Goal: Information Seeking & Learning: Learn about a topic

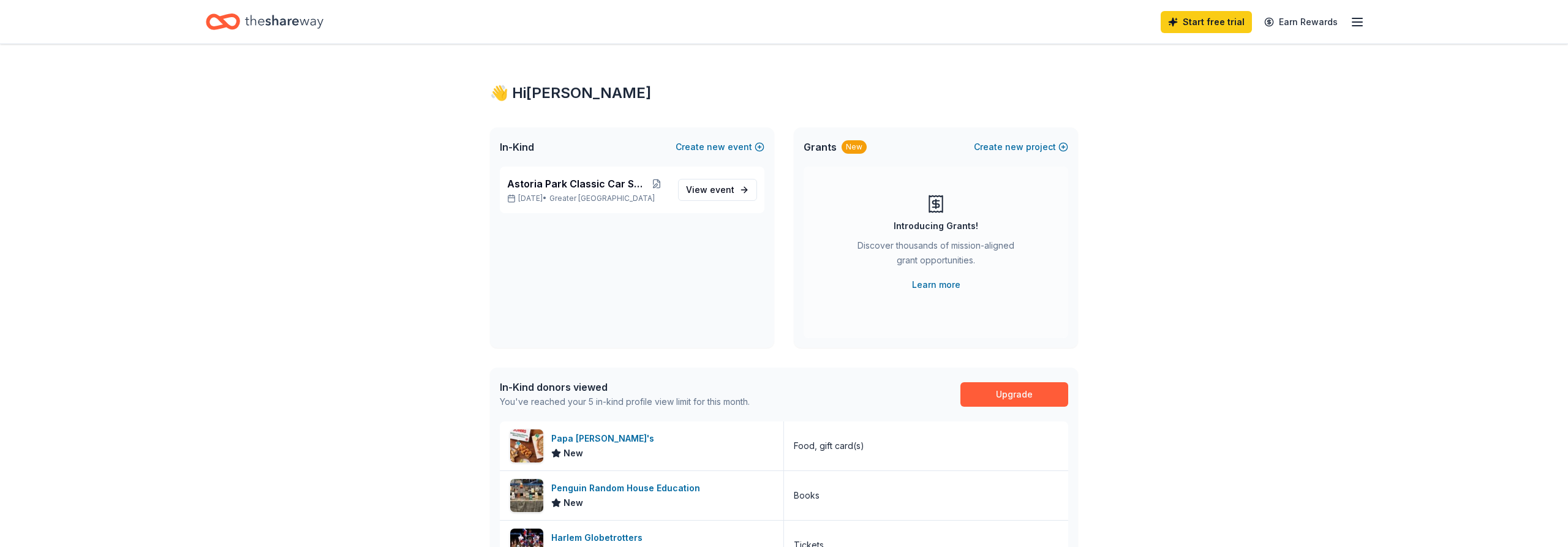
click at [1361, 24] on icon "button" at bounding box center [1357, 22] width 15 height 15
click at [704, 188] on span "View event" at bounding box center [710, 190] width 48 height 15
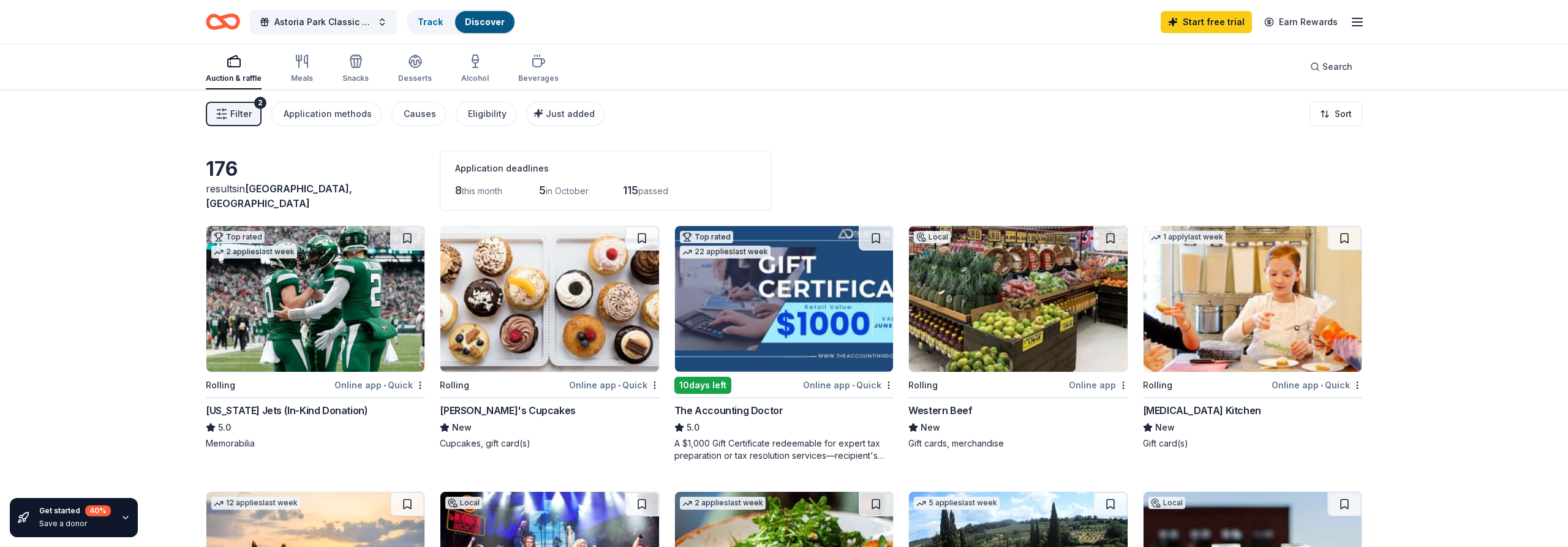
click at [1357, 20] on icon "button" at bounding box center [1357, 22] width 15 height 15
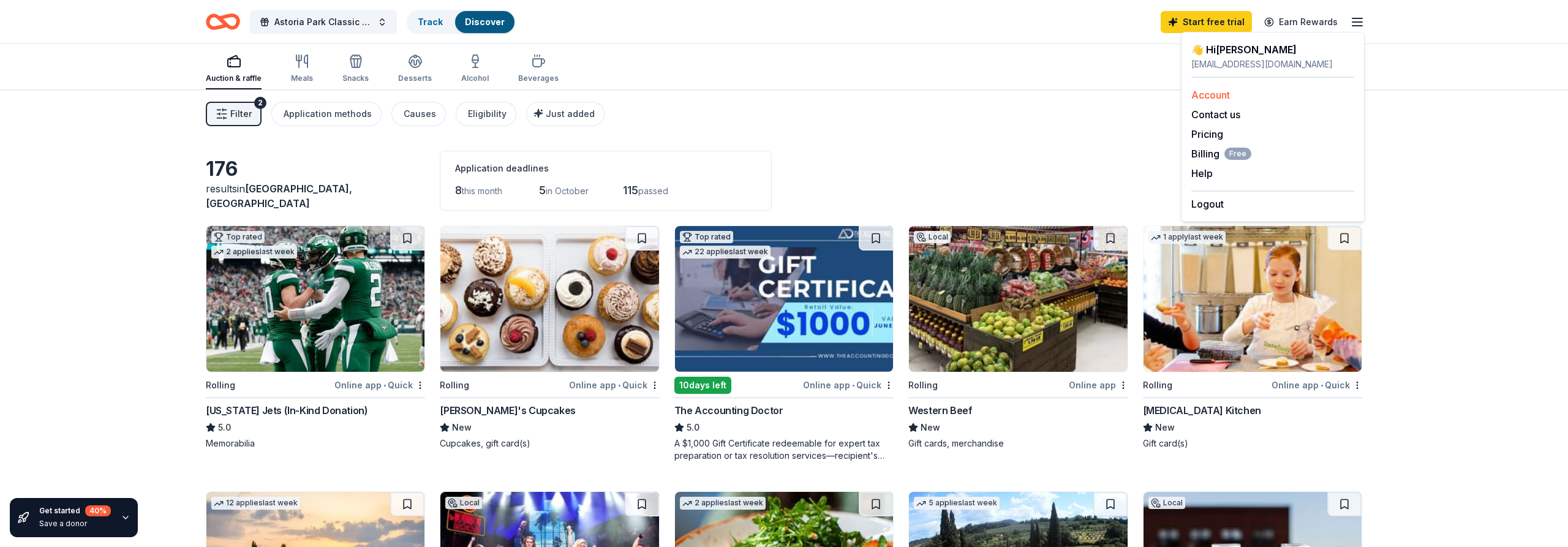
click at [1203, 93] on link "Account" at bounding box center [1211, 94] width 39 height 12
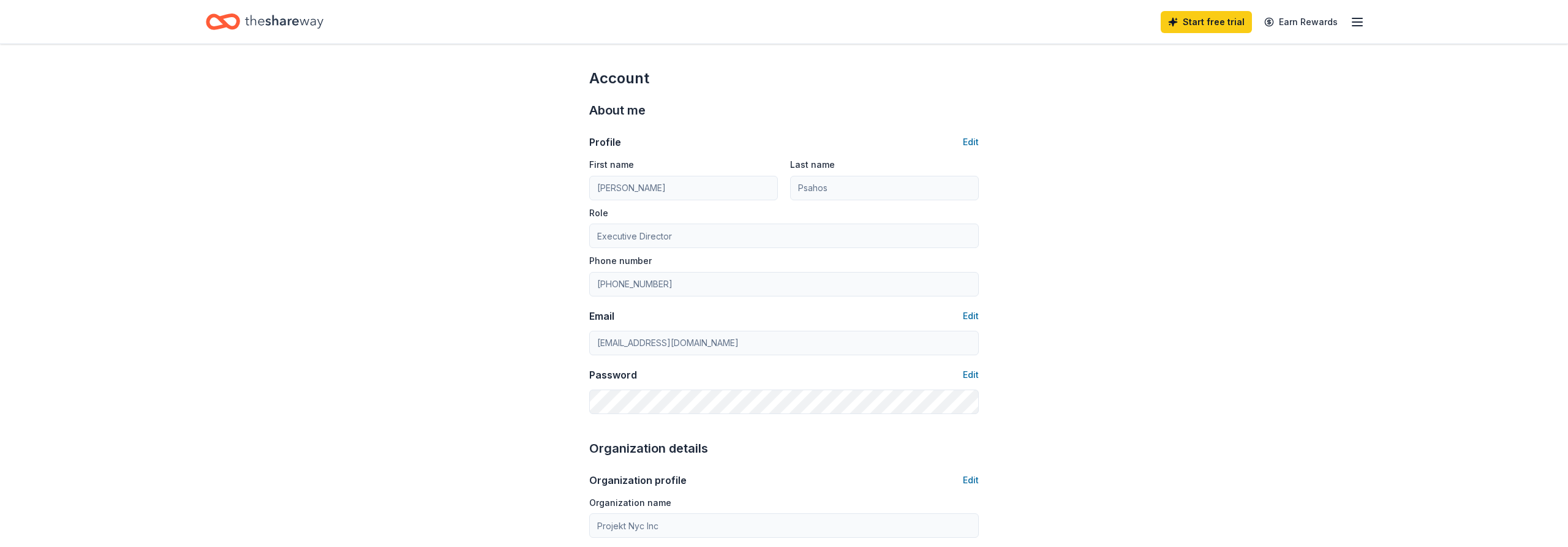
click at [1355, 13] on div "Start free trial Earn Rewards" at bounding box center [1263, 21] width 204 height 29
click at [1361, 20] on icon "button" at bounding box center [1357, 22] width 15 height 15
click at [1237, 52] on div "👋 Hi [PERSON_NAME]" at bounding box center [1273, 50] width 163 height 15
click at [1361, 19] on icon "button" at bounding box center [1357, 22] width 15 height 15
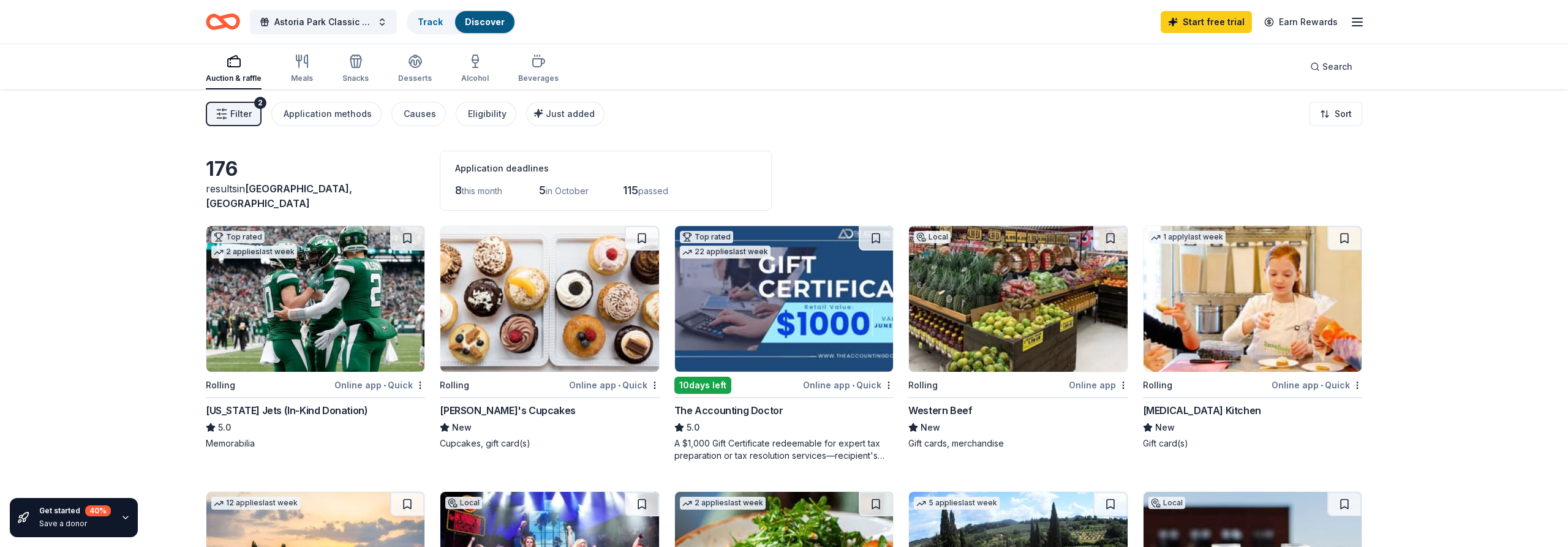
click at [249, 114] on span "Filter" at bounding box center [241, 114] width 21 height 15
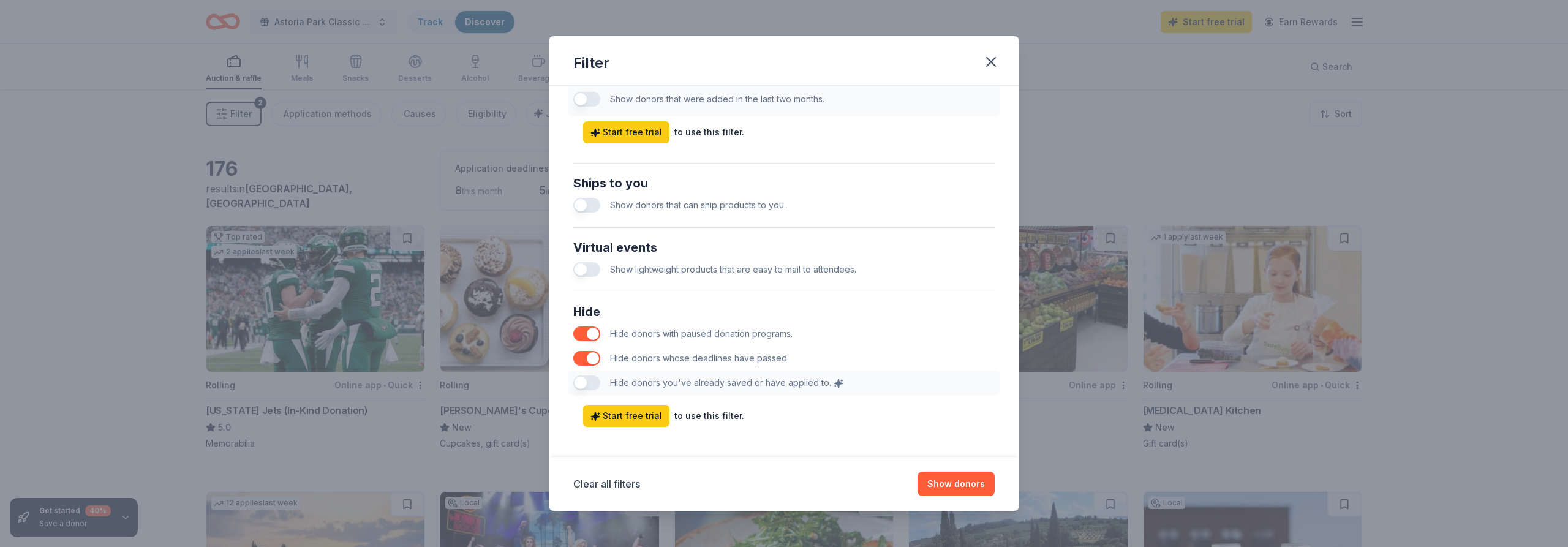
scroll to position [519, 0]
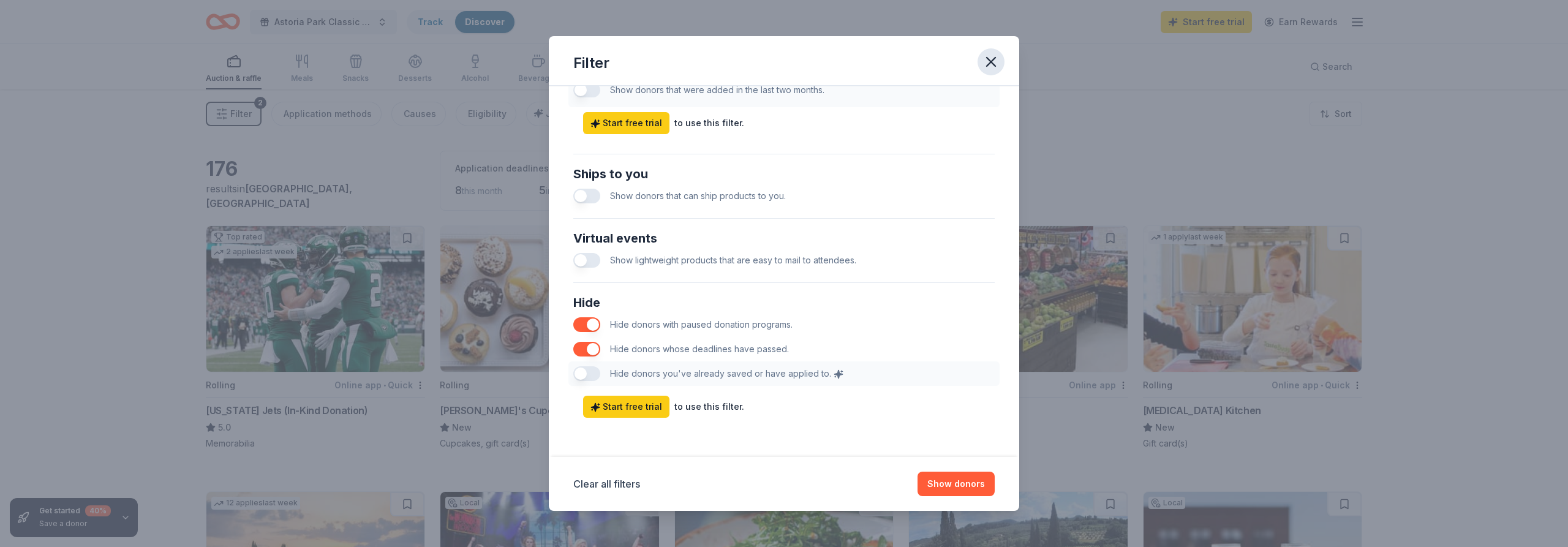
click at [985, 67] on icon "button" at bounding box center [991, 61] width 17 height 17
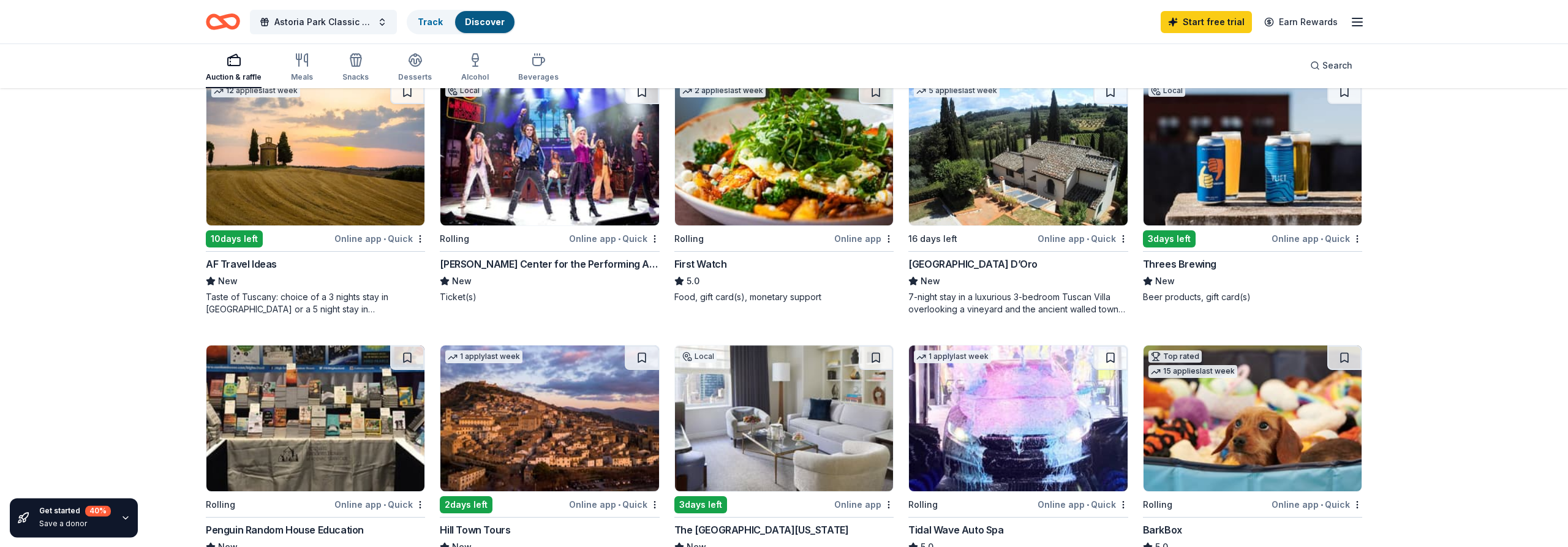
scroll to position [374, 0]
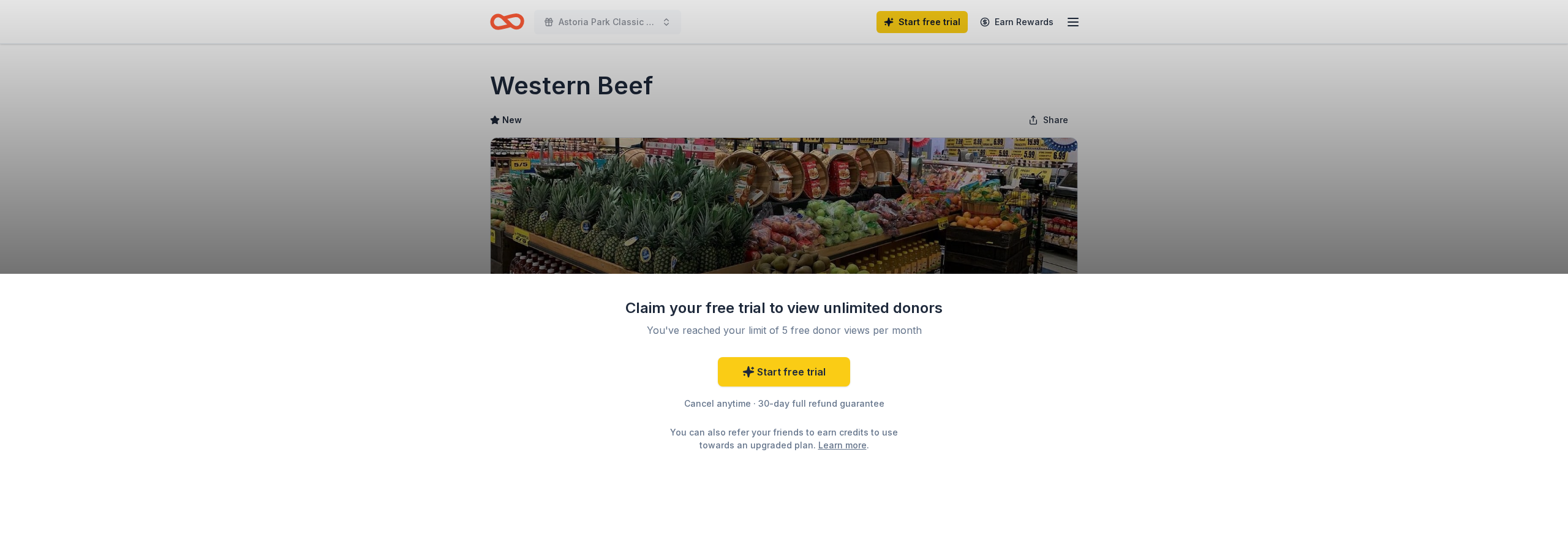
click at [1067, 26] on div "Claim your free trial to view unlimited donors You've reached your limit of 5 f…" at bounding box center [784, 274] width 1568 height 547
